Goal: Task Accomplishment & Management: Manage account settings

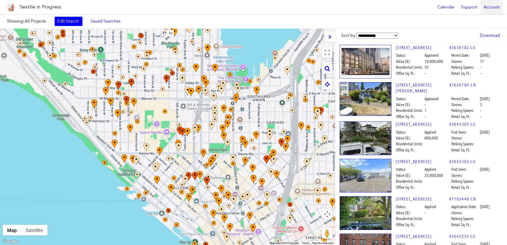
click at [493, 8] on div "Account" at bounding box center [491, 7] width 22 height 14
click at [465, 43] on link "Log Out" at bounding box center [476, 44] width 48 height 12
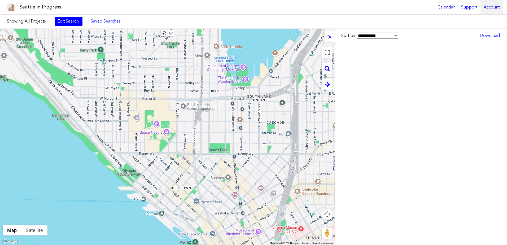
click at [491, 10] on div "Account" at bounding box center [491, 7] width 22 height 14
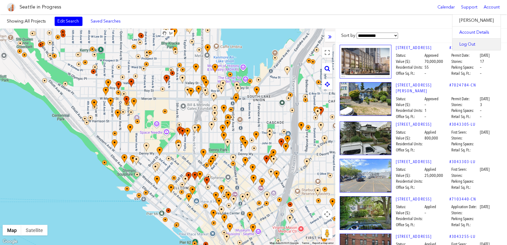
click at [465, 43] on link "Log Out" at bounding box center [476, 44] width 48 height 12
click at [484, 6] on div "Account" at bounding box center [491, 7] width 22 height 14
click at [480, 32] on link "Account Details" at bounding box center [476, 33] width 48 height 12
click at [489, 10] on div "Account" at bounding box center [491, 7] width 22 height 14
click at [474, 44] on link "Log Out" at bounding box center [476, 44] width 48 height 12
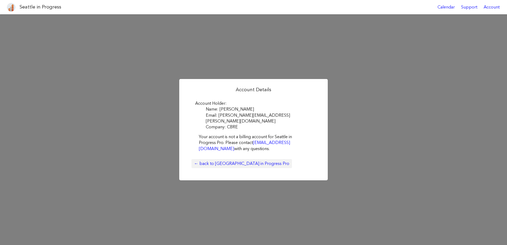
click at [242, 161] on link "← back to Seattle in Progress Pro" at bounding box center [241, 163] width 100 height 9
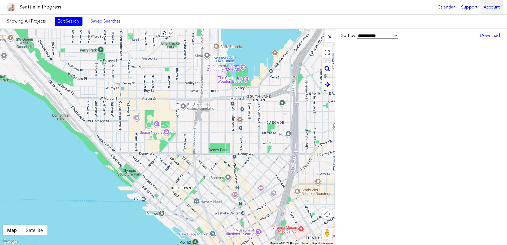
click at [494, 7] on div "Account" at bounding box center [491, 7] width 22 height 14
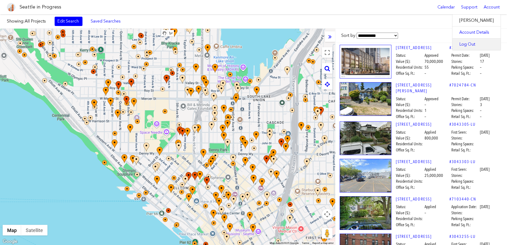
click at [467, 43] on link "Log Out" at bounding box center [476, 44] width 48 height 12
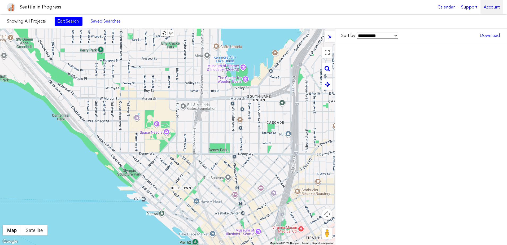
click at [498, 7] on div "Account" at bounding box center [491, 7] width 22 height 14
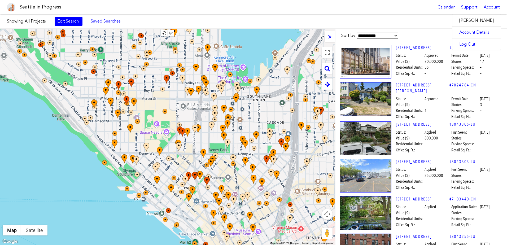
click at [470, 21] on label "[PERSON_NAME]" at bounding box center [476, 21] width 48 height 12
click at [392, 2] on div "Seattle in Progress Calendar Support Account" at bounding box center [253, 7] width 507 height 14
